Goal: Information Seeking & Learning: Learn about a topic

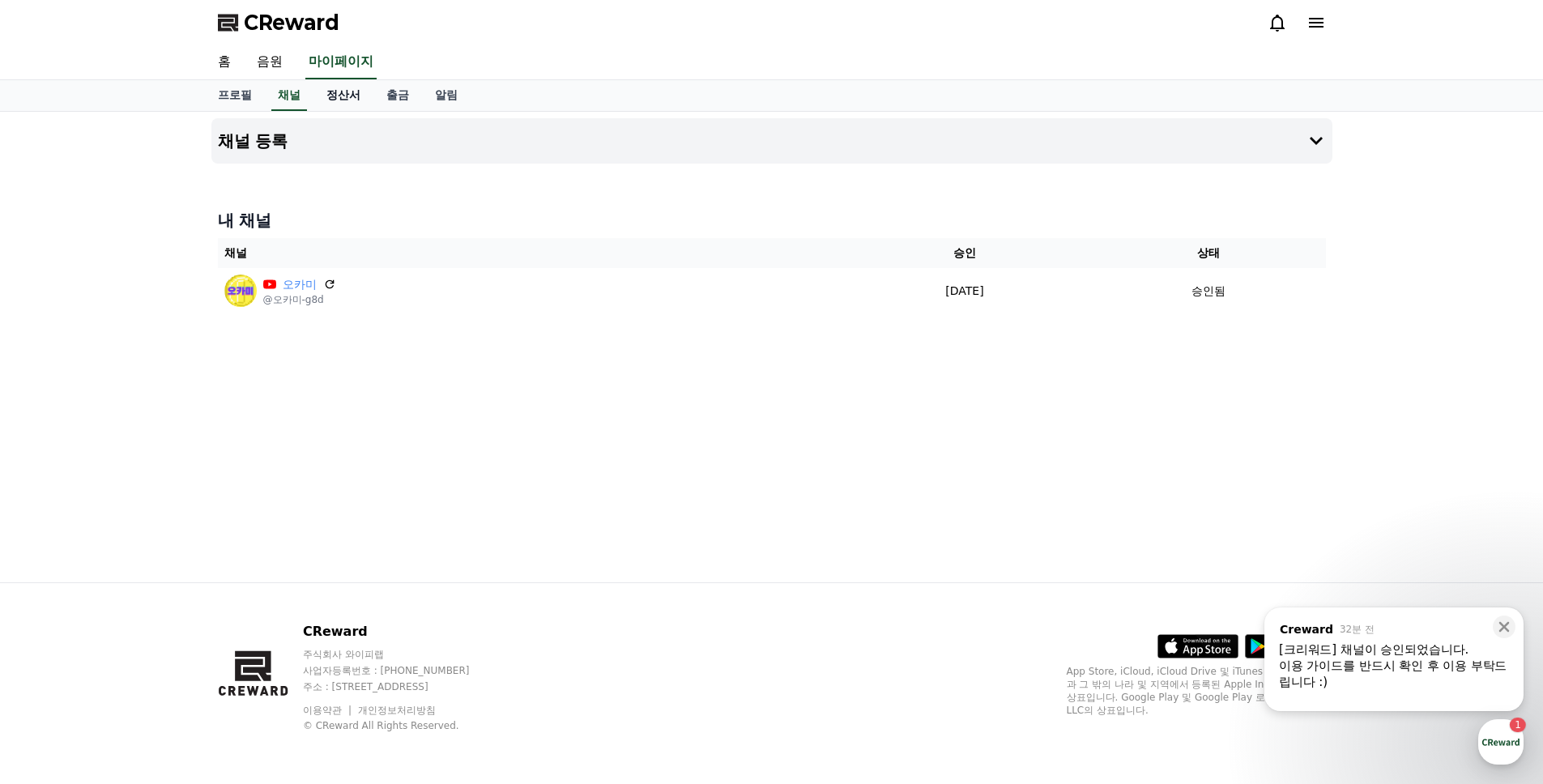
click at [313, 101] on link "정산서" at bounding box center [343, 96] width 60 height 31
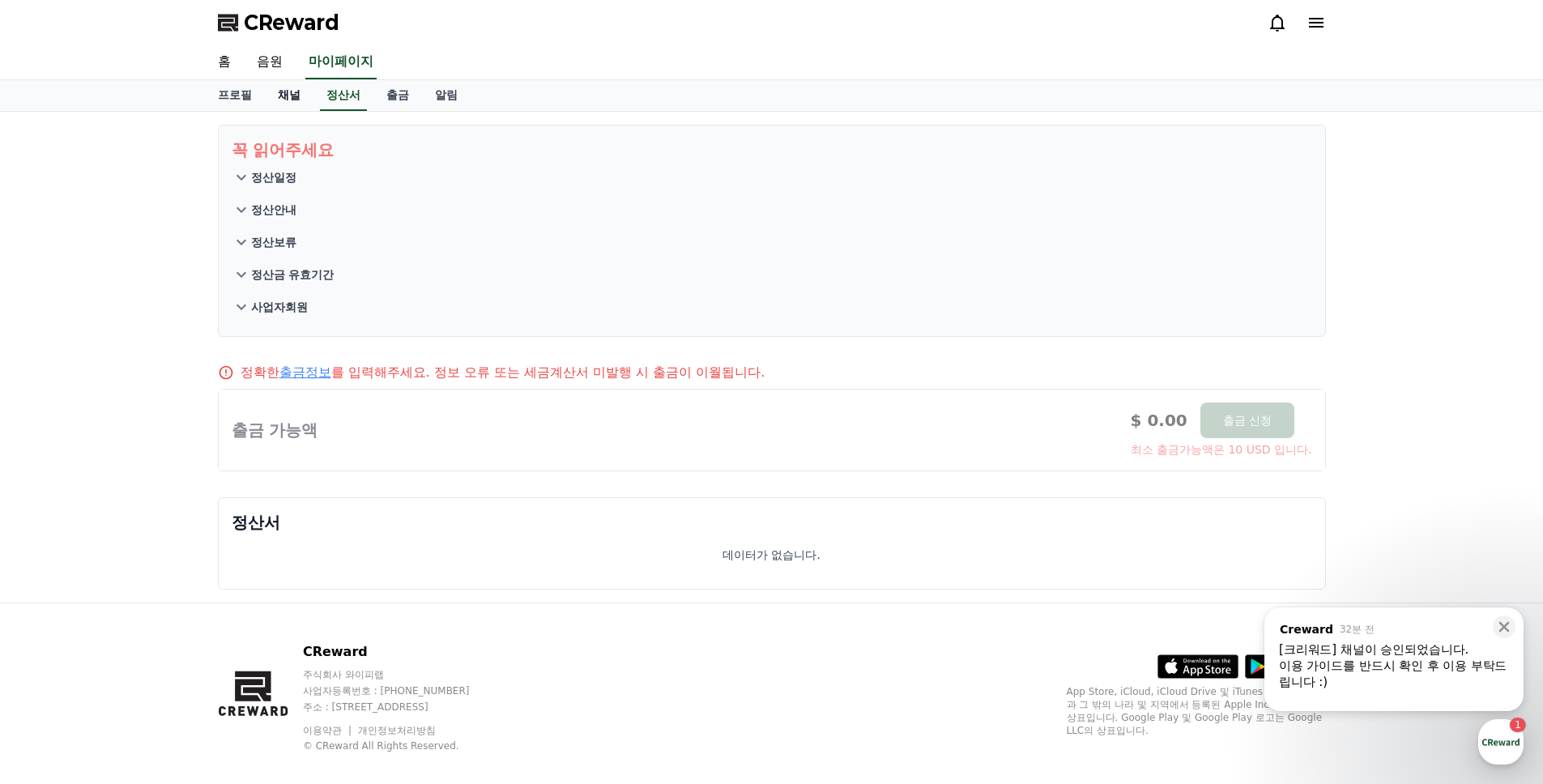
click at [289, 97] on link "채널" at bounding box center [289, 96] width 48 height 31
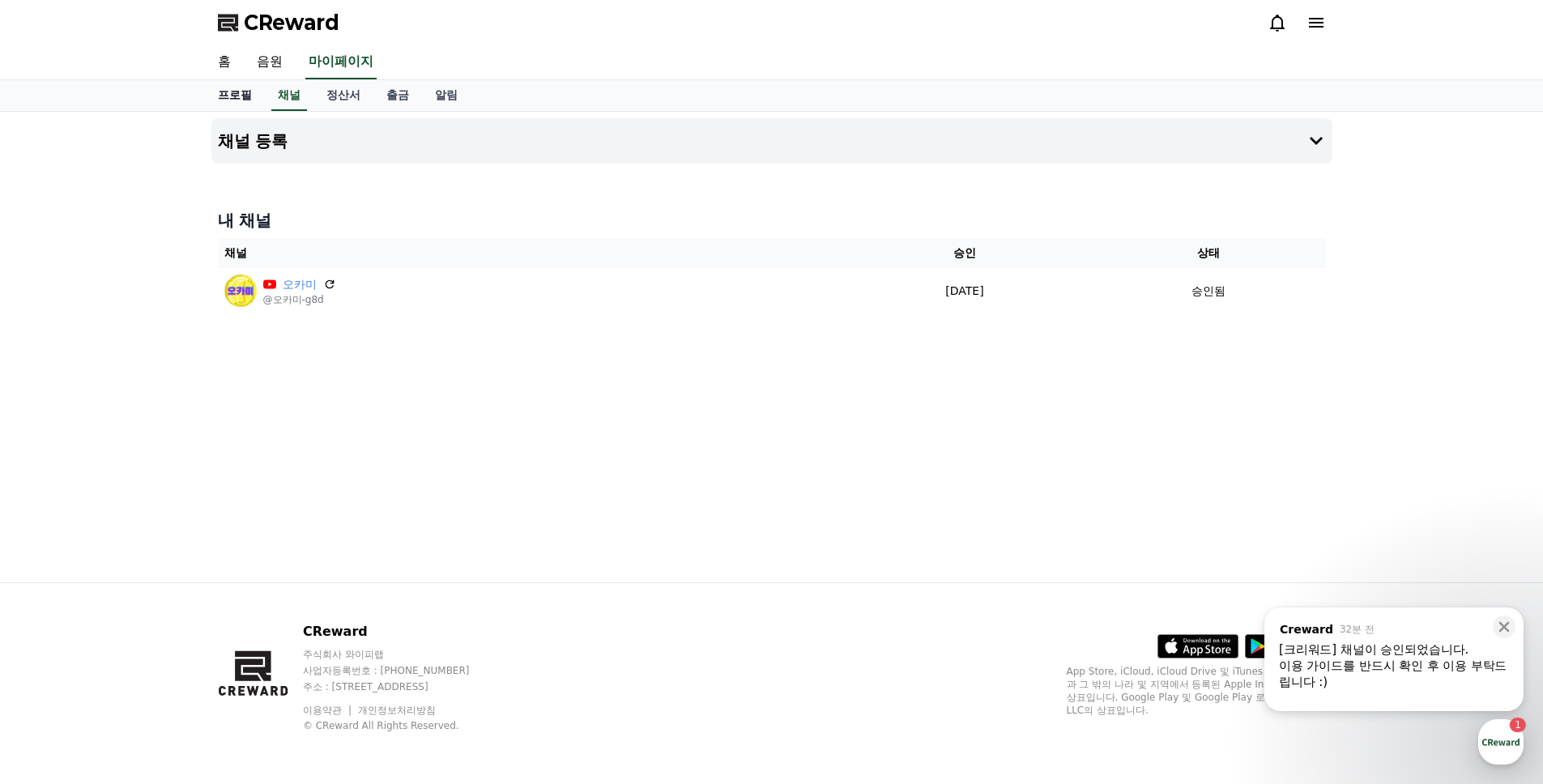
click at [221, 96] on link "프로필" at bounding box center [235, 96] width 60 height 31
select select "**********"
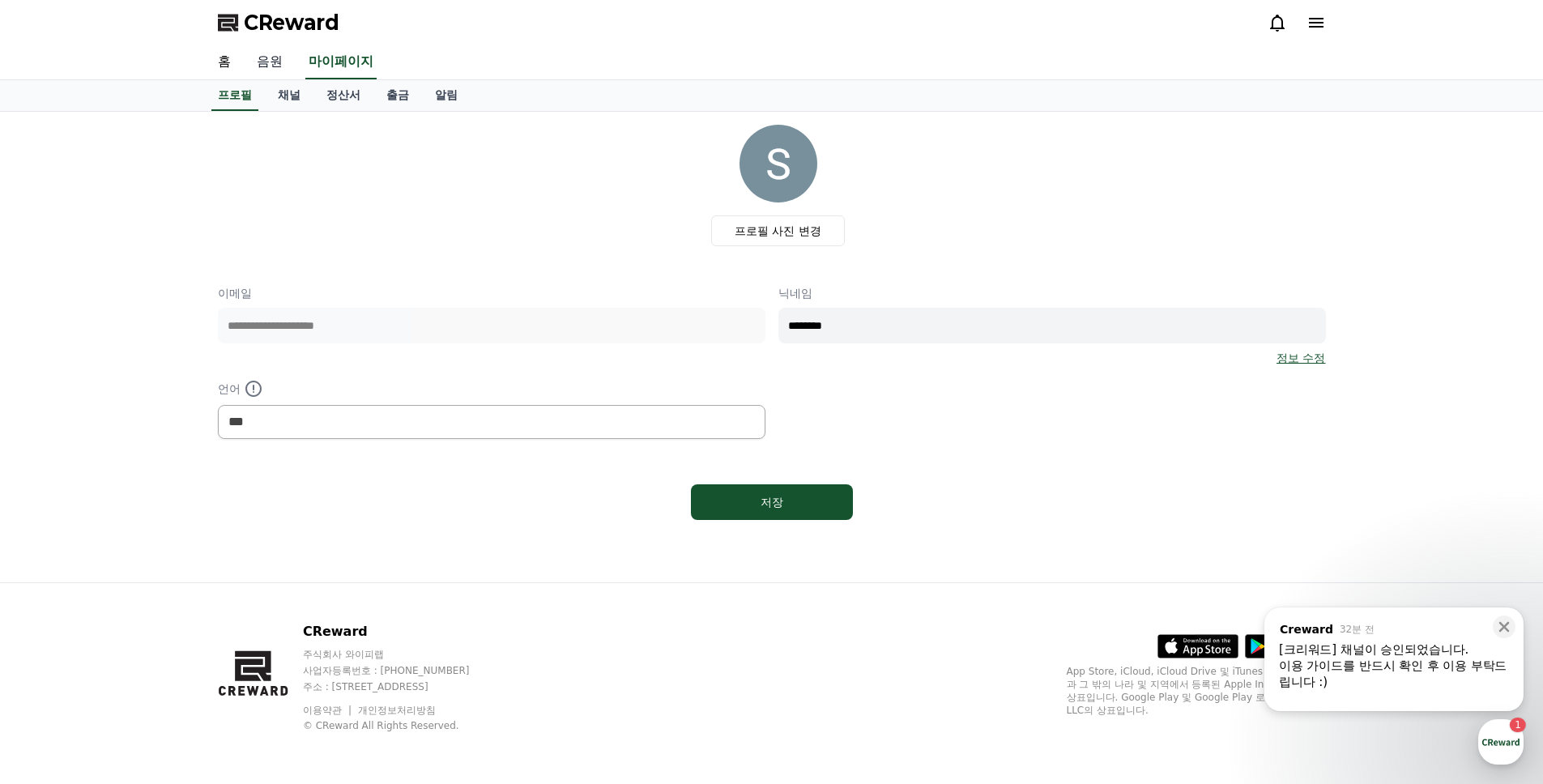
click at [277, 68] on link "음원" at bounding box center [269, 62] width 52 height 34
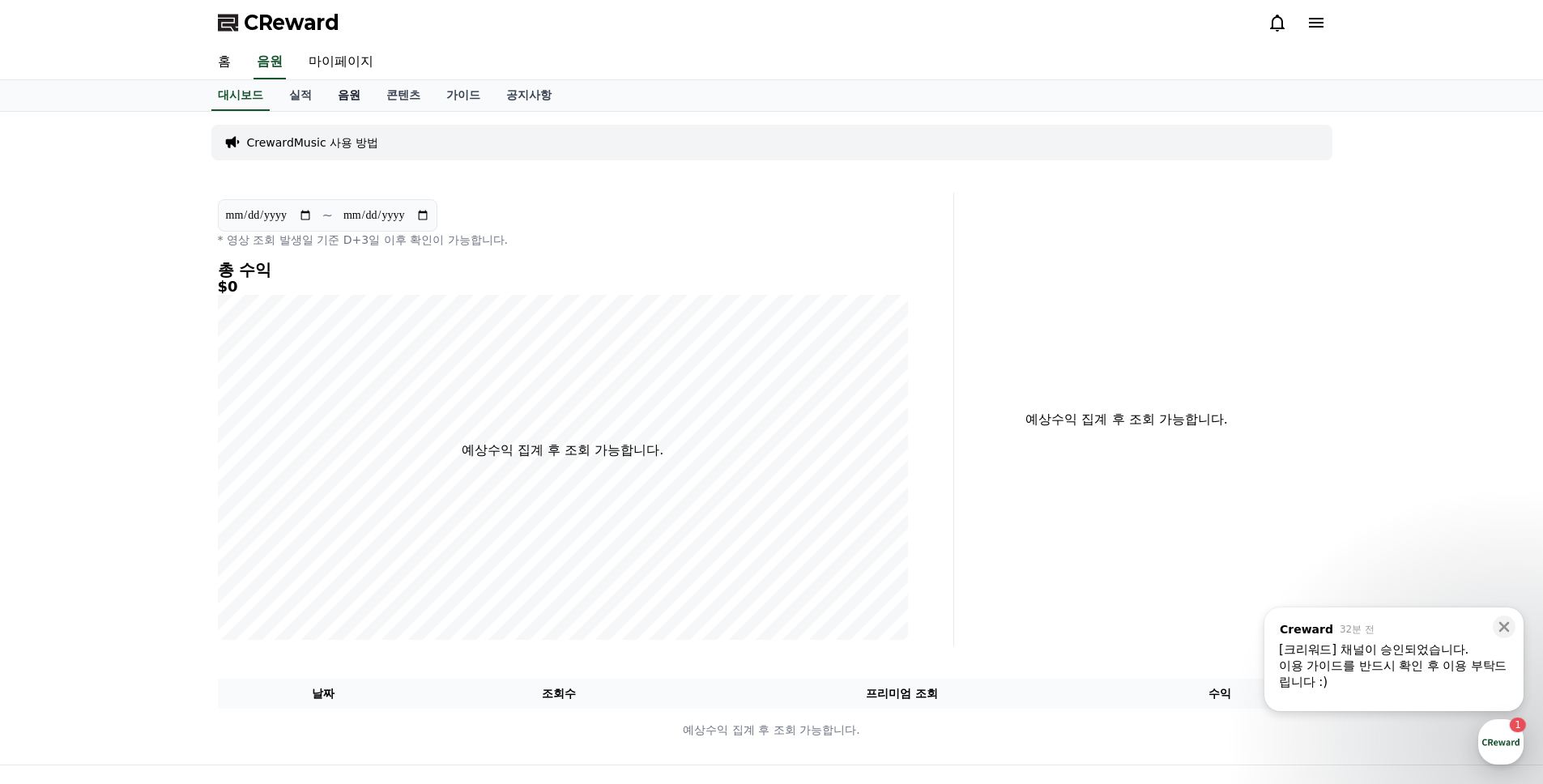
click at [346, 95] on link "음원" at bounding box center [349, 96] width 48 height 31
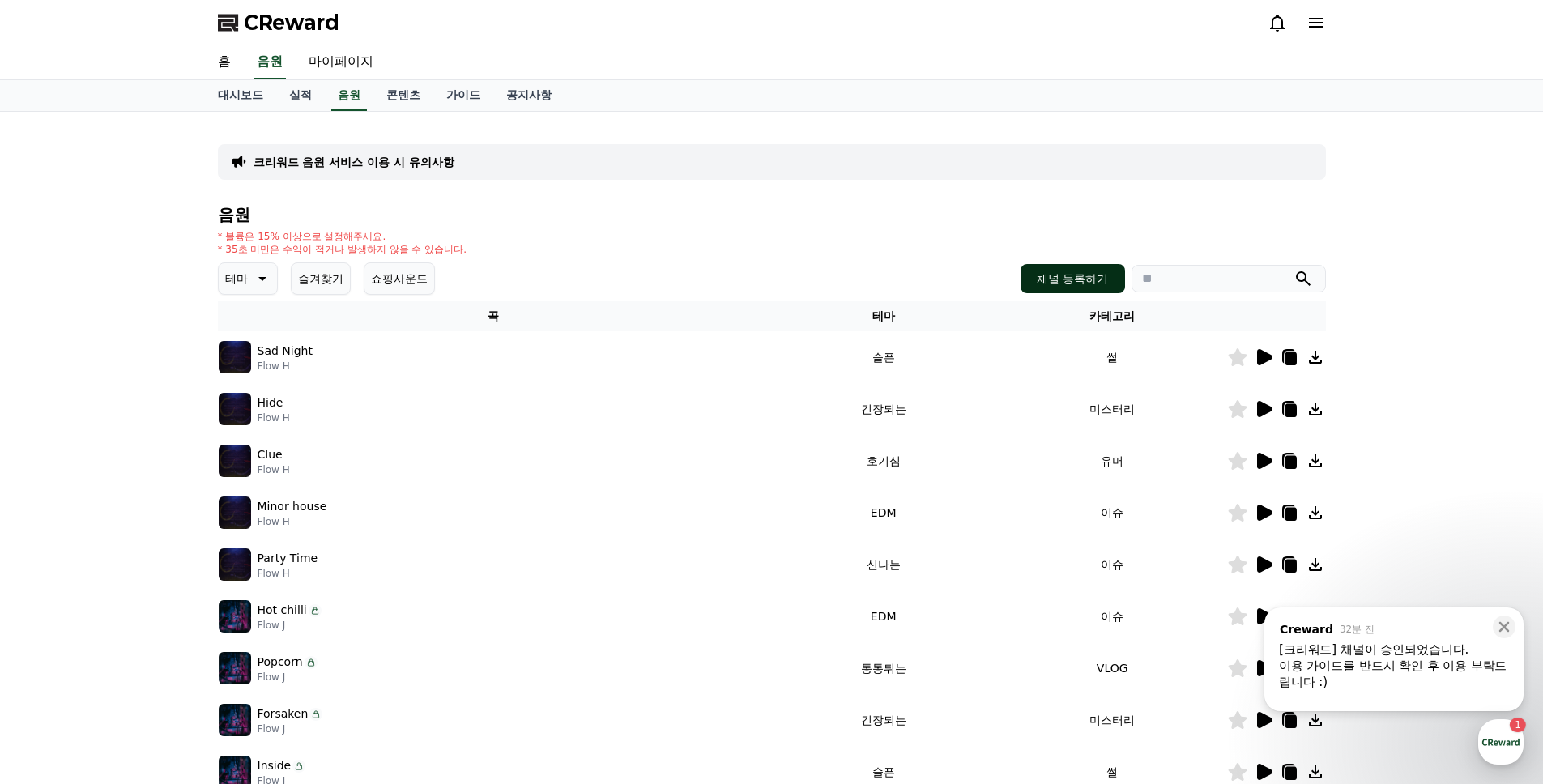
click at [1051, 266] on button "채널 등록하기" at bounding box center [1073, 278] width 104 height 29
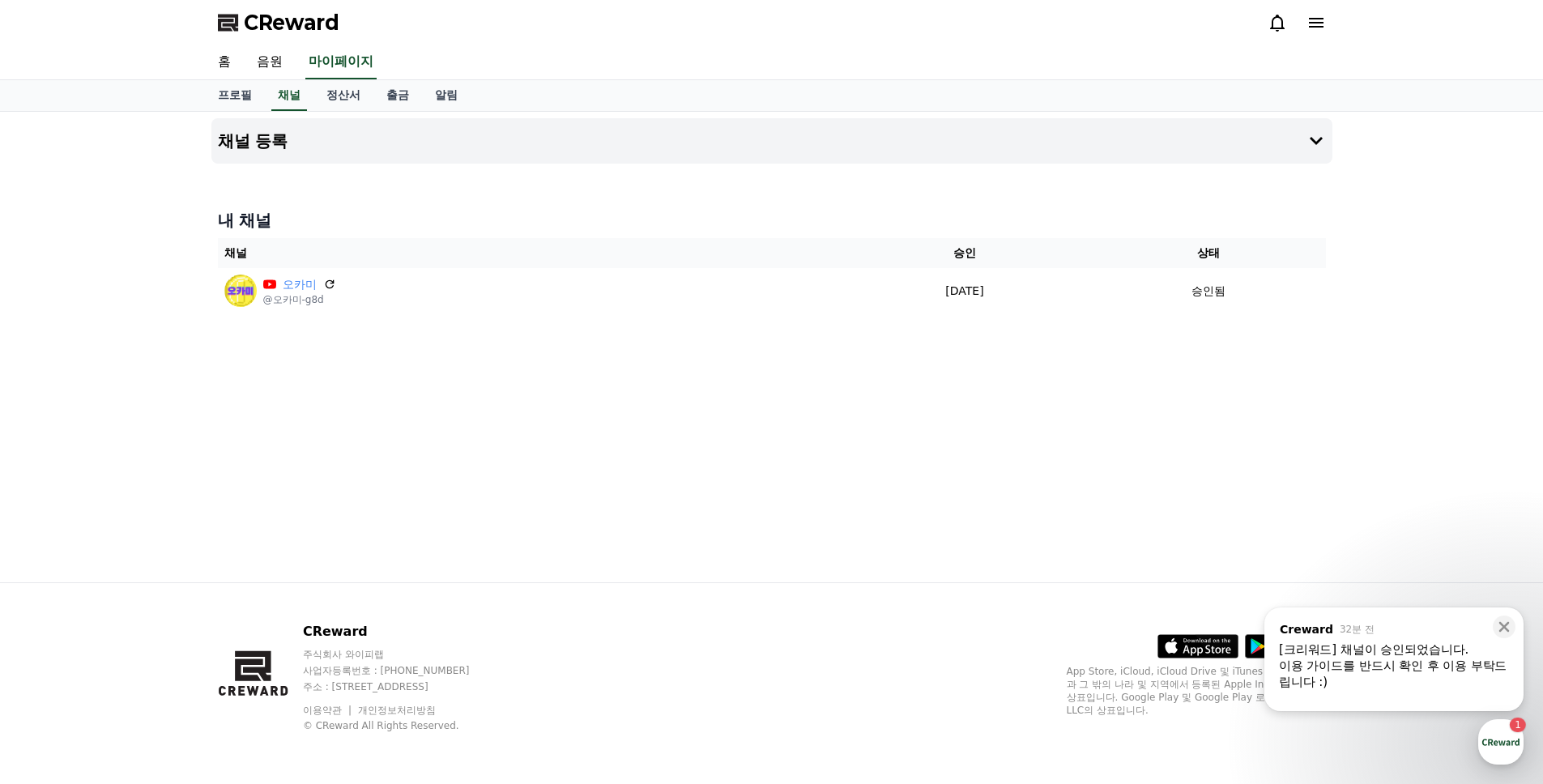
click at [599, 339] on div "채널 등록 내 채널 채널 승인 상태 오카미 @오카미-g8d [DATE] 09-18 승인됨" at bounding box center [772, 347] width 1134 height 471
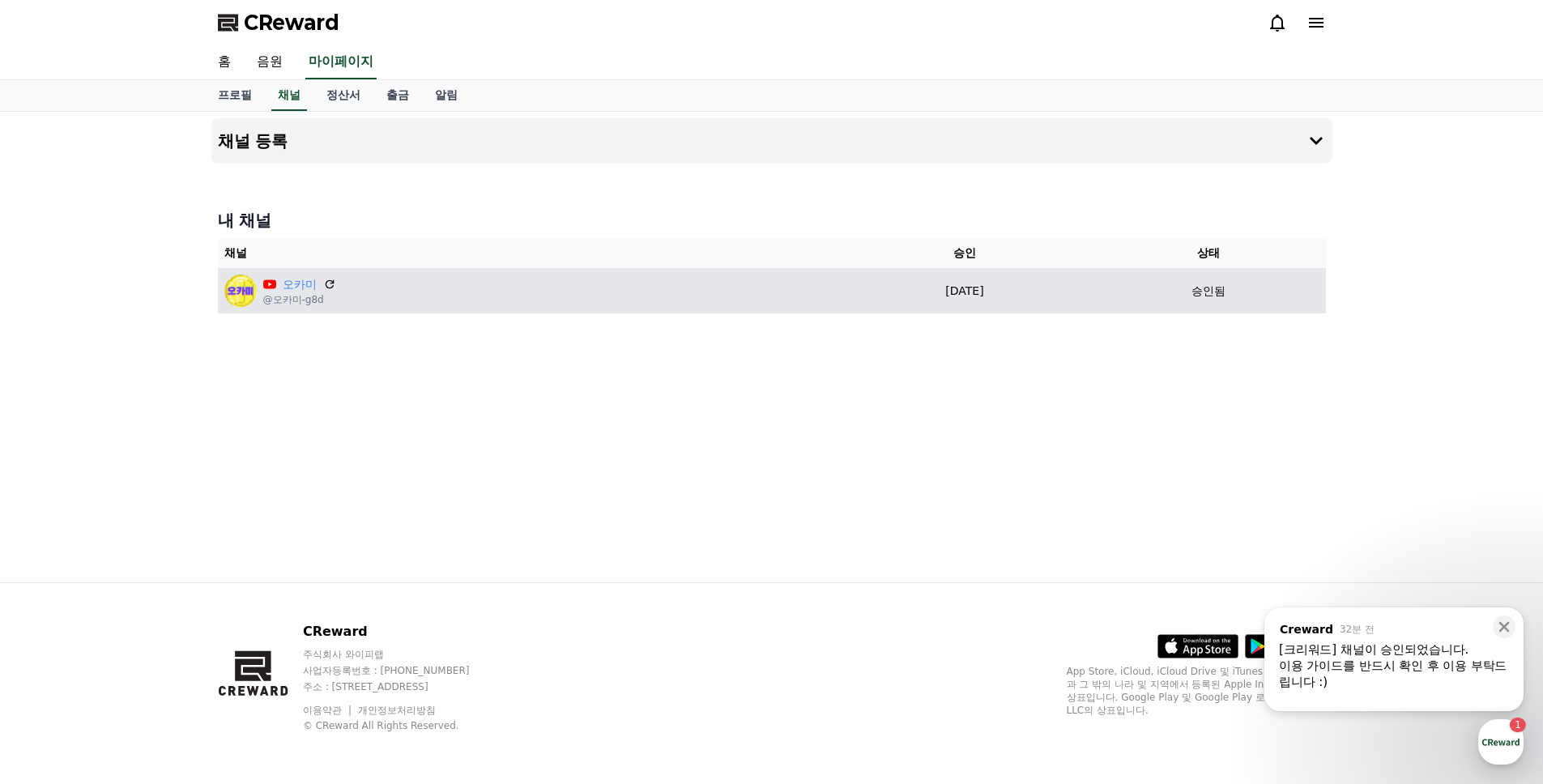
click at [594, 307] on td "오카미 @오카미-g8d" at bounding box center [528, 291] width 620 height 46
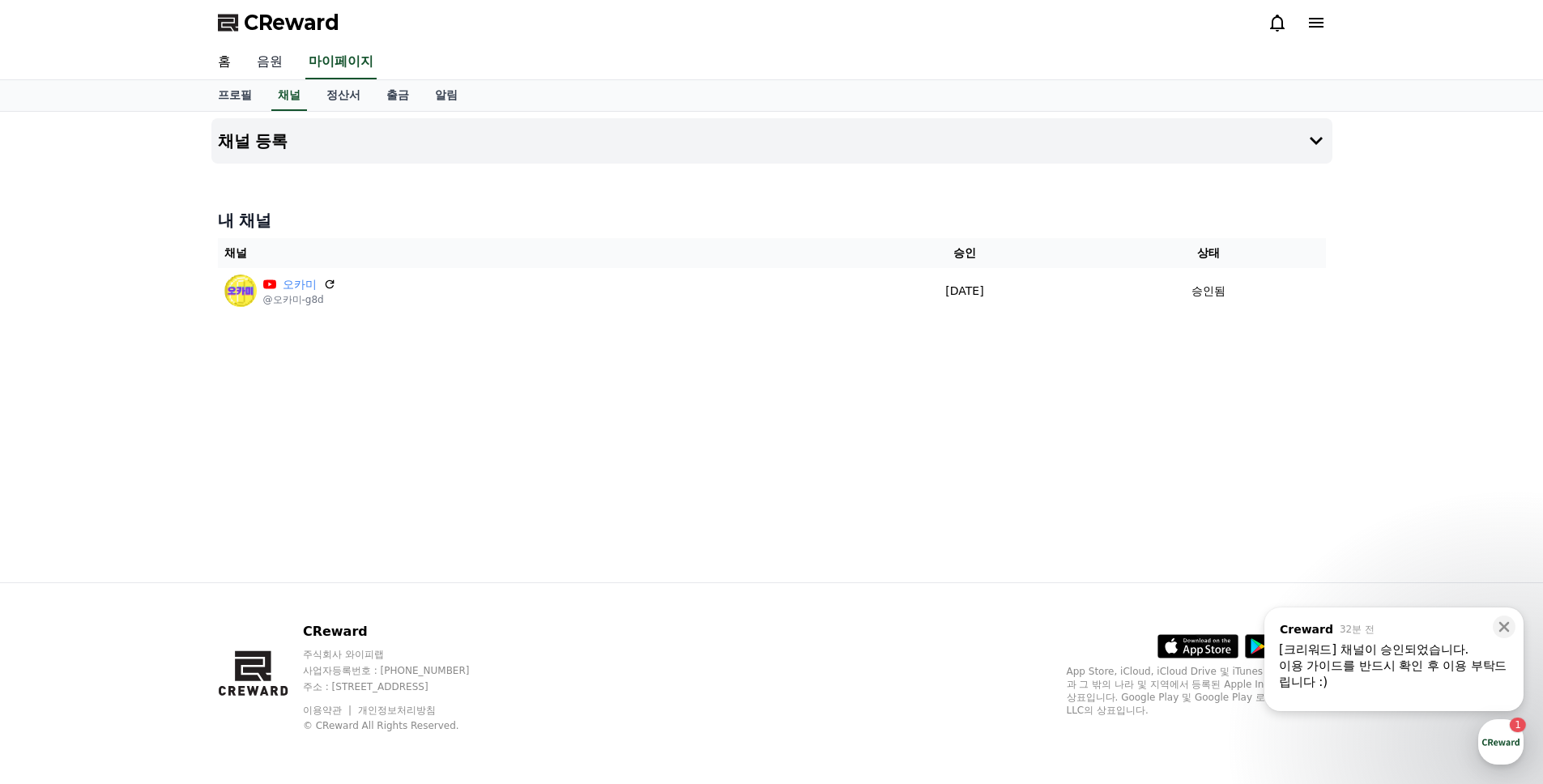
click at [271, 57] on link "음원" at bounding box center [269, 62] width 52 height 34
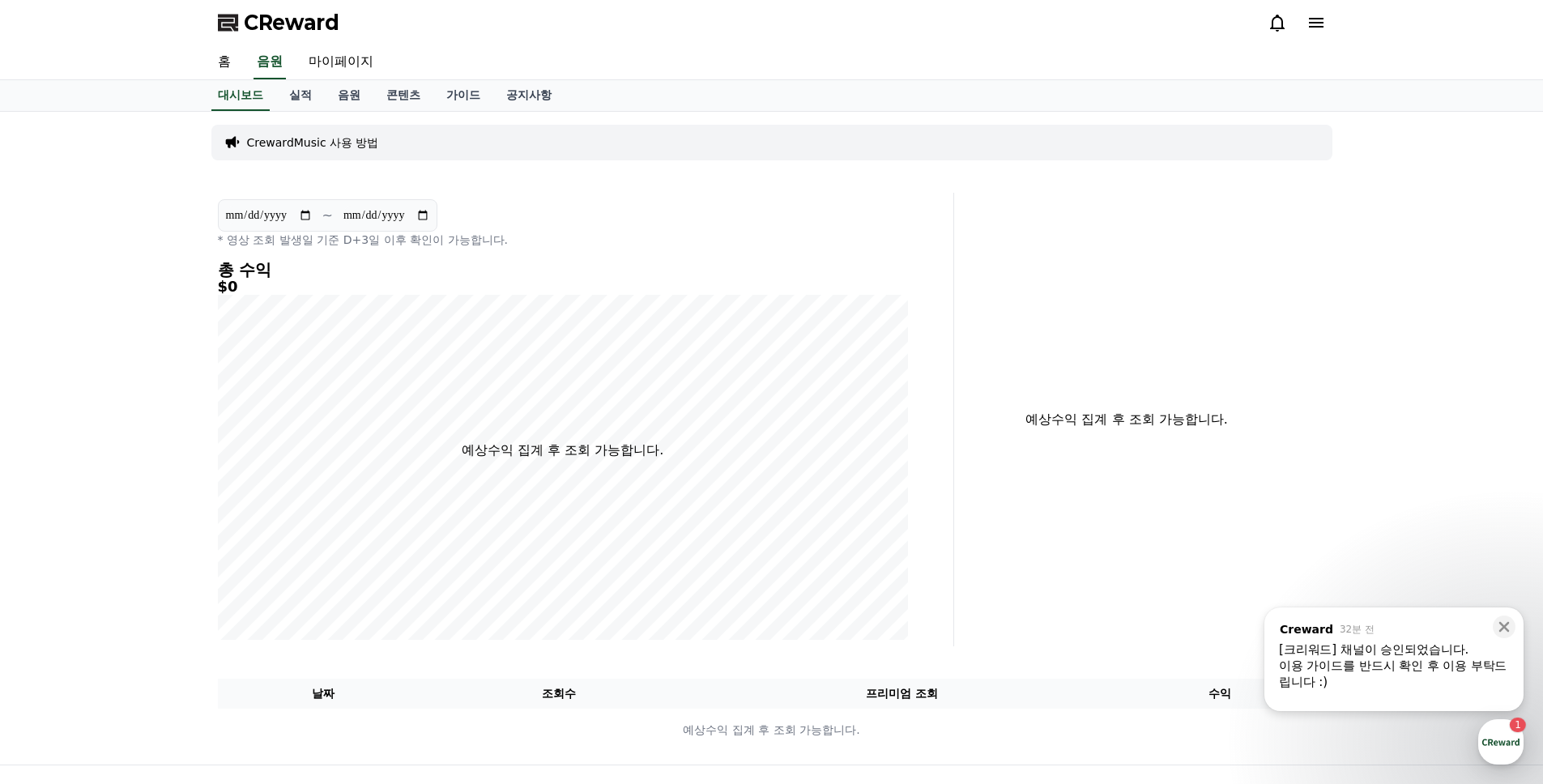
click at [200, 52] on div "홈 음원 마이페이지" at bounding box center [772, 63] width 1543 height 35
click at [250, 58] on div "홈 음원 마이페이지" at bounding box center [772, 62] width 1134 height 34
click at [343, 104] on link "음원" at bounding box center [349, 96] width 48 height 31
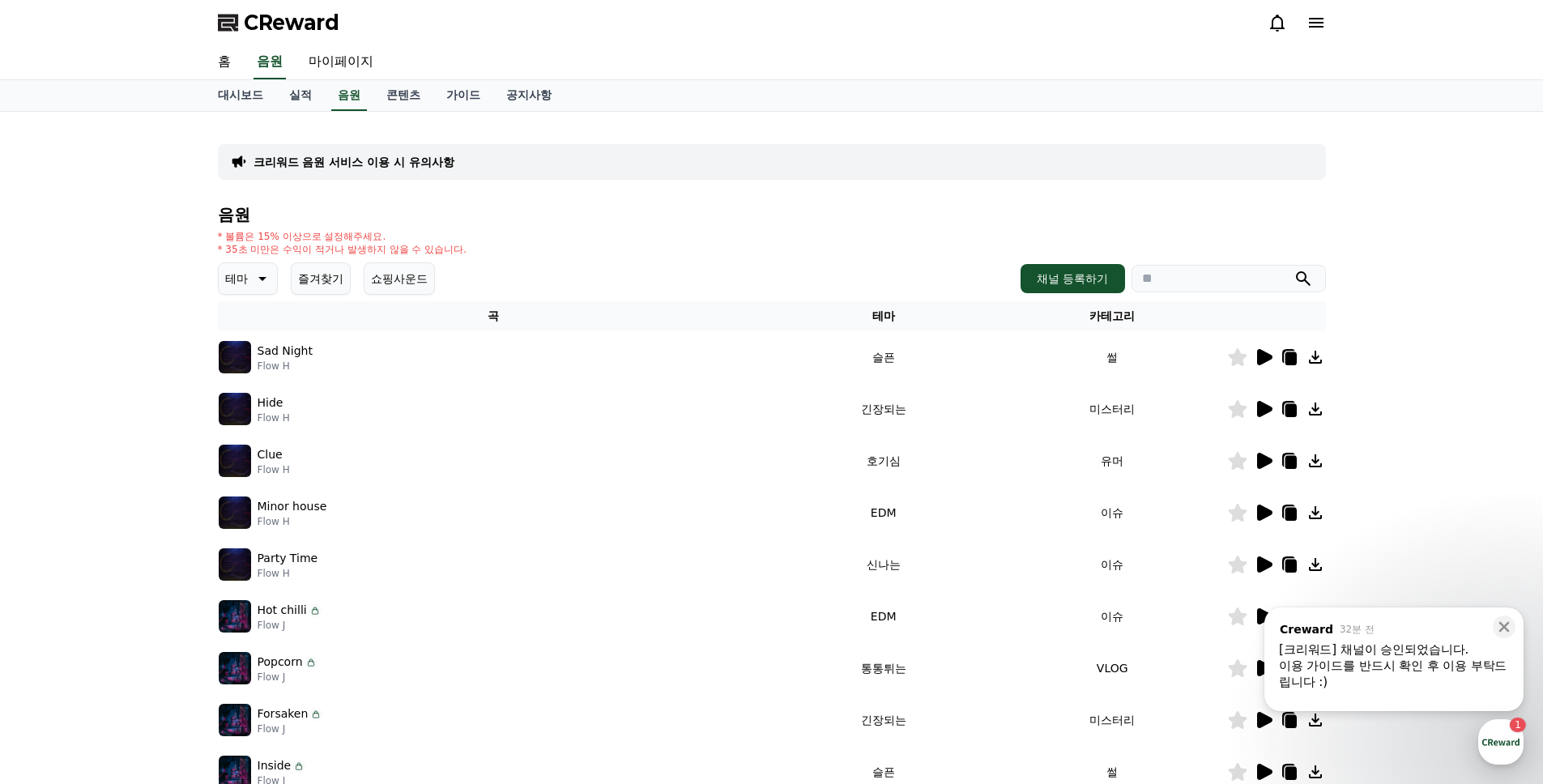
click at [226, 370] on img at bounding box center [235, 357] width 32 height 32
click at [1264, 360] on icon at bounding box center [1265, 357] width 16 height 16
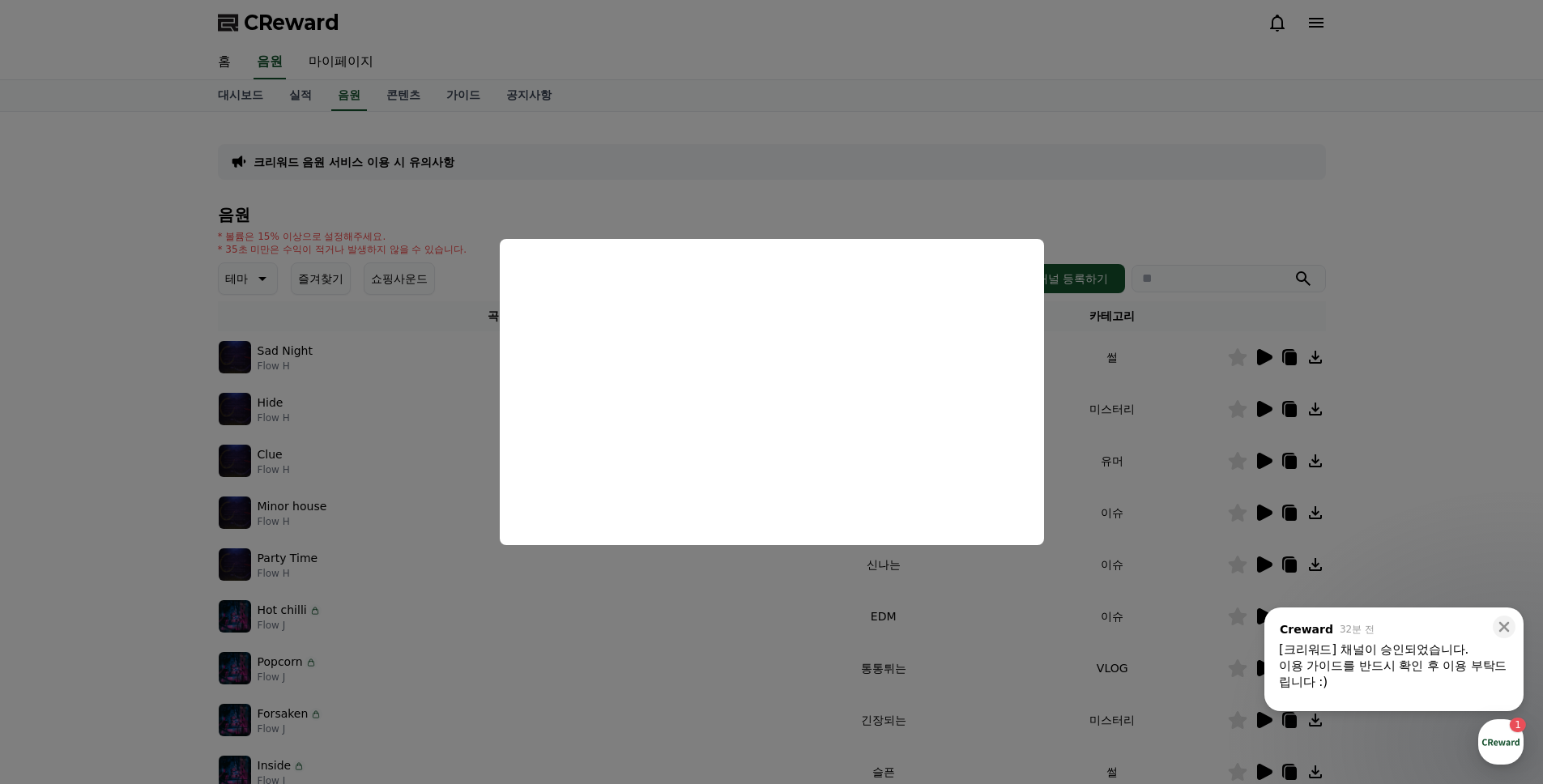
click at [1168, 275] on button "close modal" at bounding box center [772, 392] width 1543 height 784
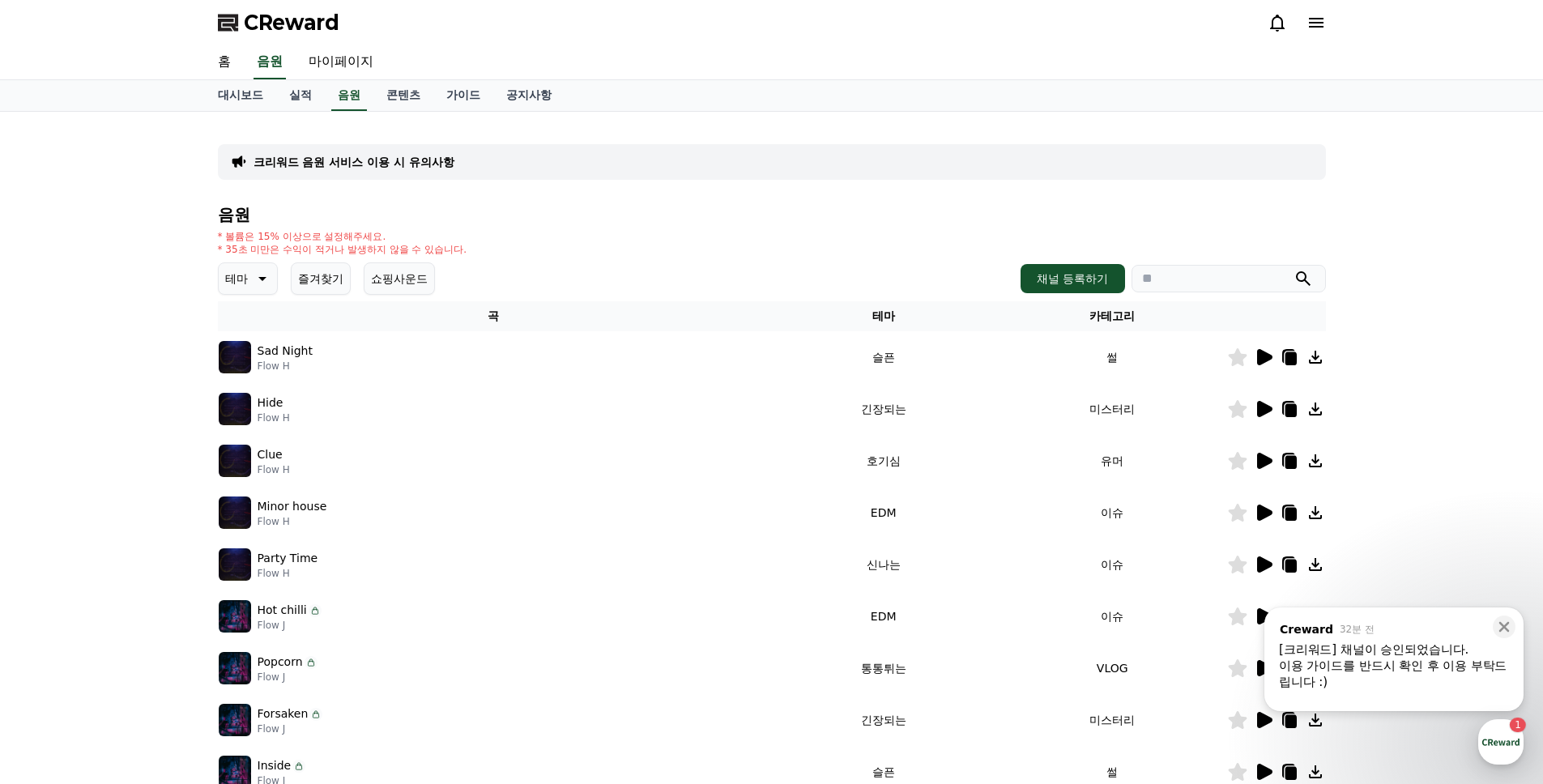
click at [1286, 356] on icon at bounding box center [1290, 359] width 11 height 13
click at [1289, 406] on icon at bounding box center [1290, 411] width 11 height 13
drag, startPoint x: 213, startPoint y: 244, endPoint x: 610, endPoint y: 276, distance: 398.3
click at [610, 276] on div "크리워드 음원 서비스 이용 시 유의사항 음원 * 볼륨은 15% 이상으로 설정해주세요. * 35초 미만은 수익이 적거나 발생하지 않을 수 있습니…" at bounding box center [772, 504] width 1121 height 770
click at [610, 276] on div "테마 즐겨찾기 쇼핑사운드 채널 등록하기" at bounding box center [772, 277] width 1108 height 32
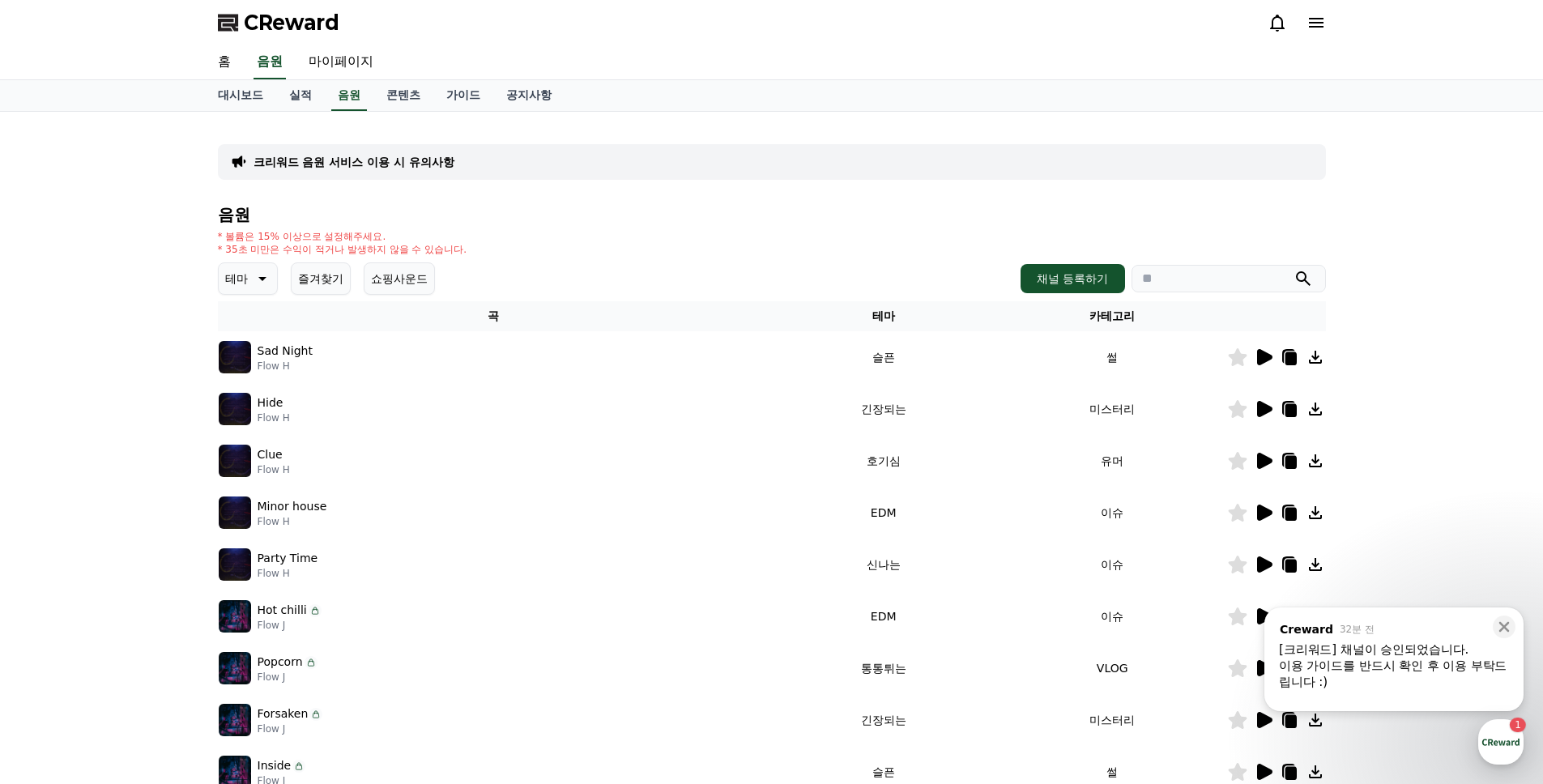
drag, startPoint x: 601, startPoint y: 277, endPoint x: 121, endPoint y: 152, distance: 496.0
click at [121, 152] on div "크리워드 음원 서비스 이용 시 유의사항 음원 * 볼륨은 15% 이상으로 설정해주세요. * 35초 미만은 수익이 적거나 발생하지 않을 수 있습니…" at bounding box center [772, 503] width 1543 height 783
